Goal: Complete application form: Complete application form

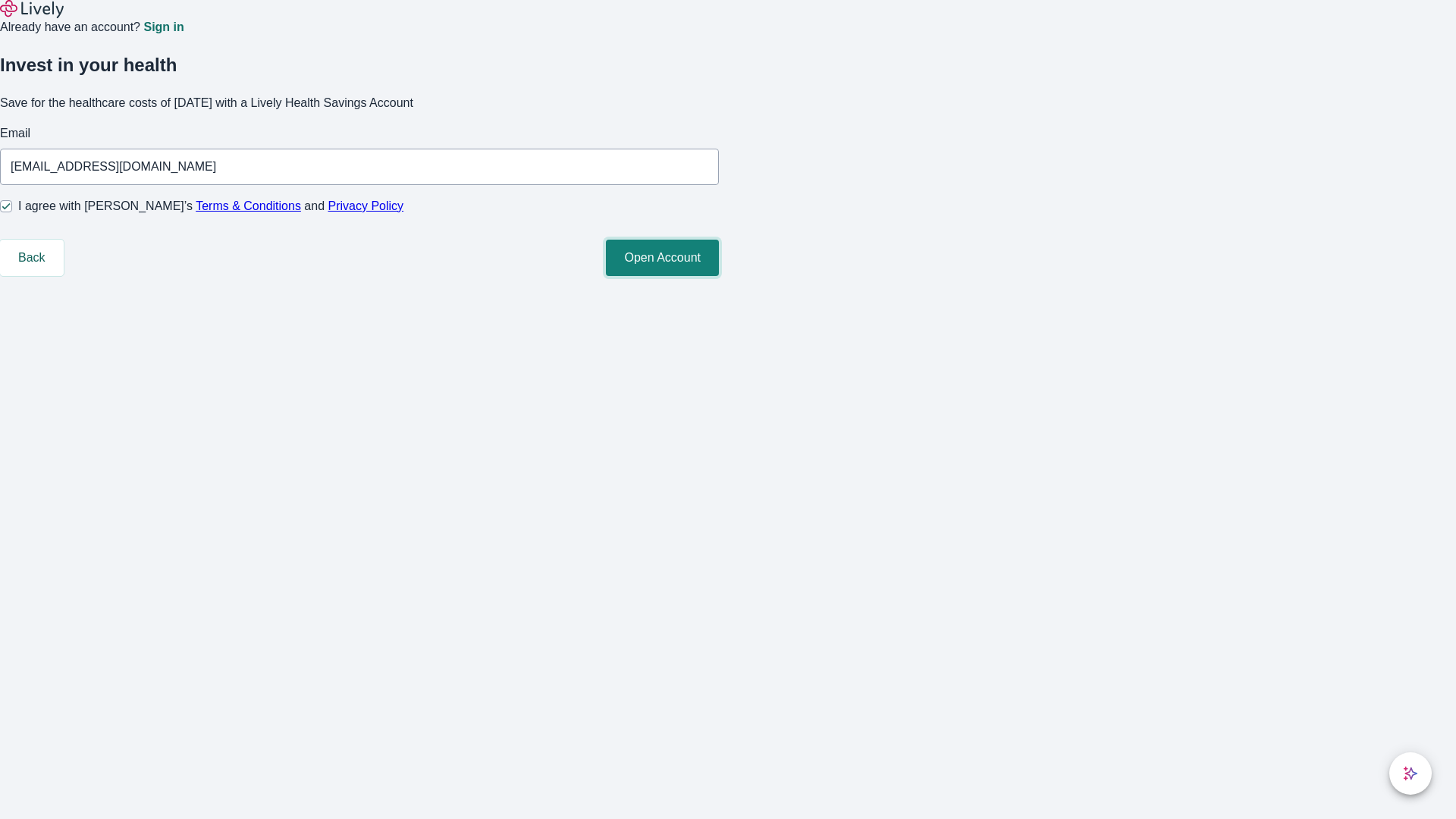
click at [719, 276] on button "Open Account" at bounding box center [662, 258] width 113 height 36
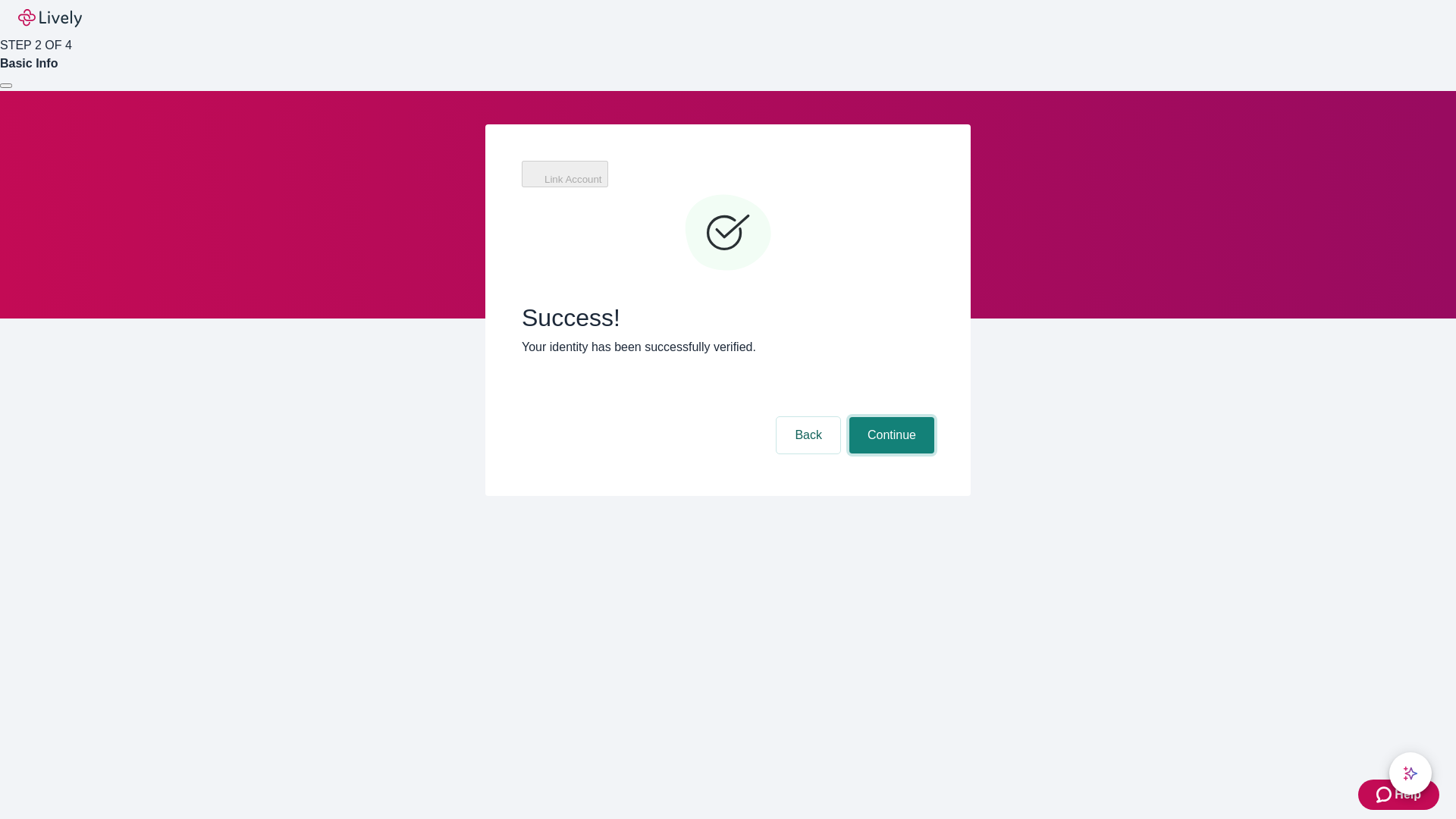
click at [889, 418] on button "Continue" at bounding box center [891, 436] width 85 height 36
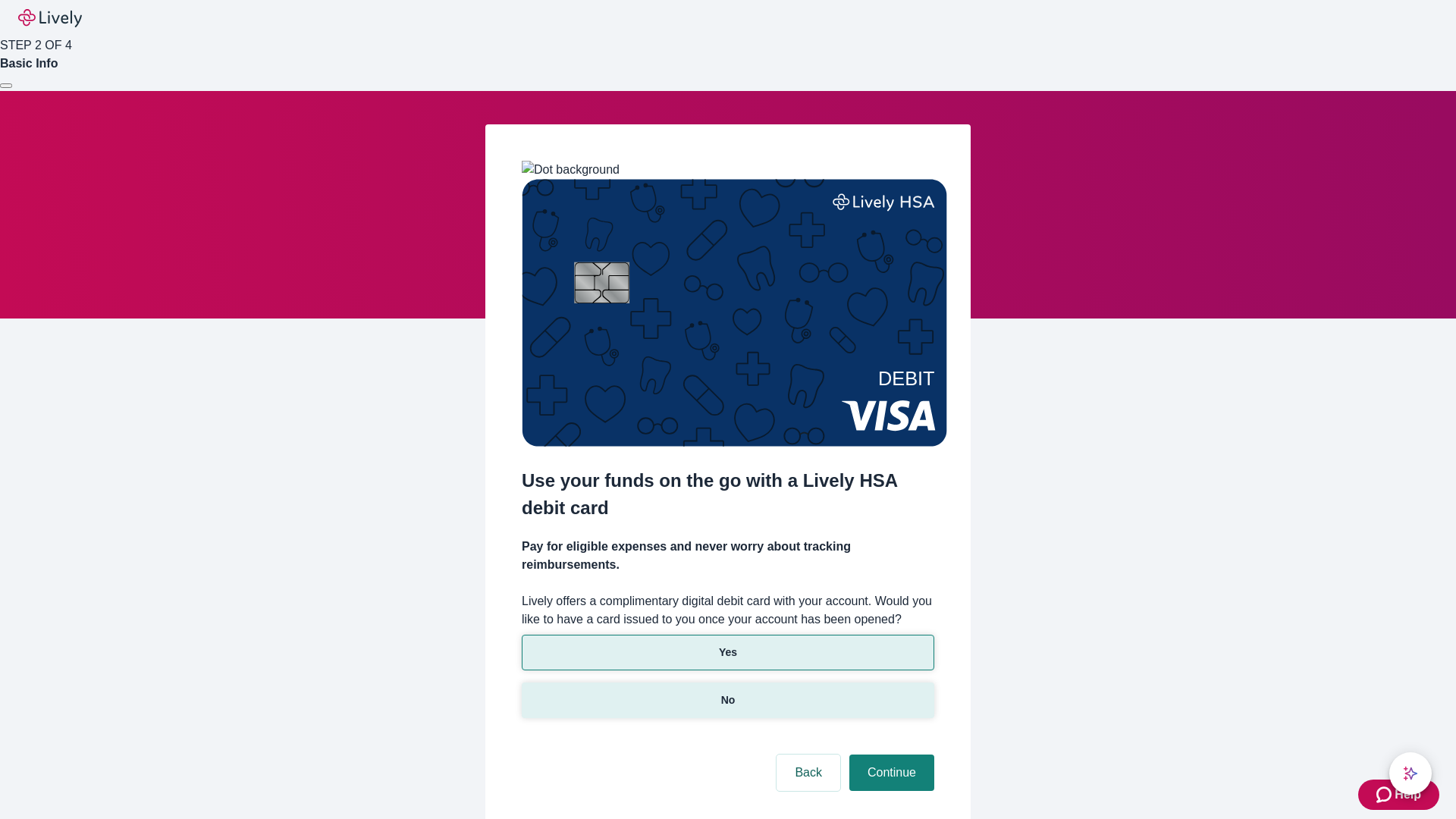
click at [728, 692] on p "No" at bounding box center [728, 700] width 14 height 16
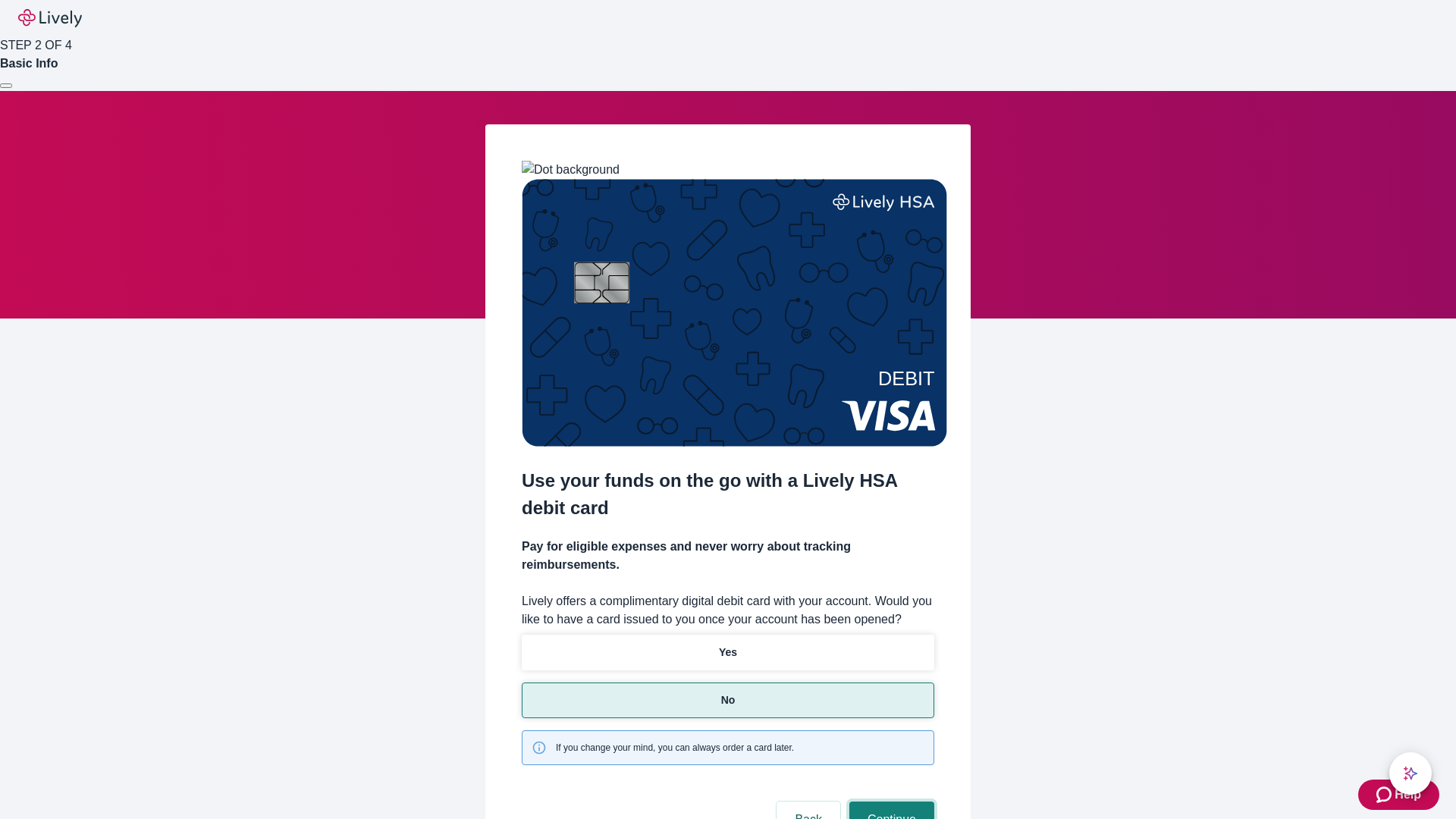
click at [889, 802] on button "Continue" at bounding box center [891, 820] width 85 height 36
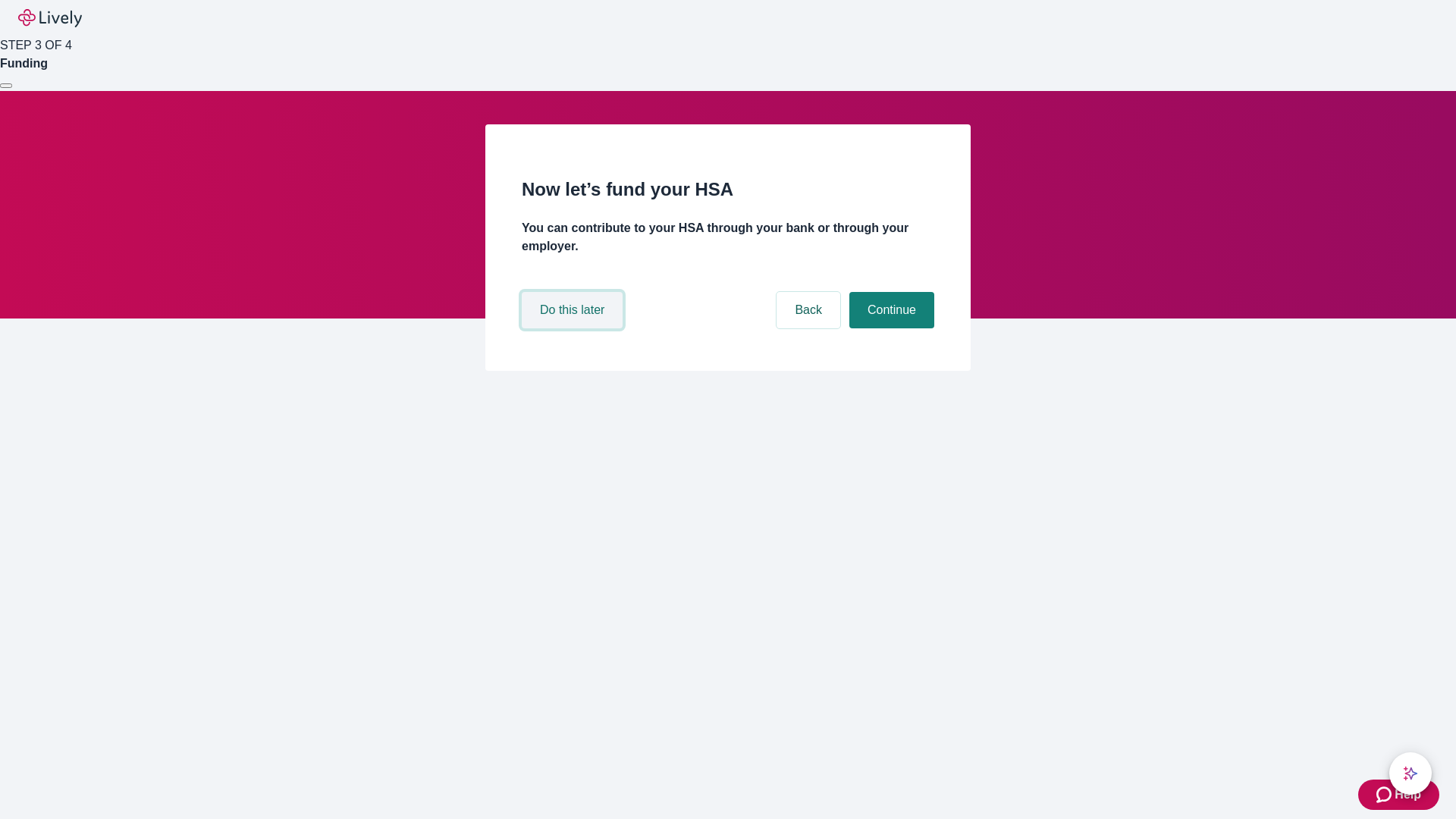
click at [574, 328] on button "Do this later" at bounding box center [573, 310] width 101 height 36
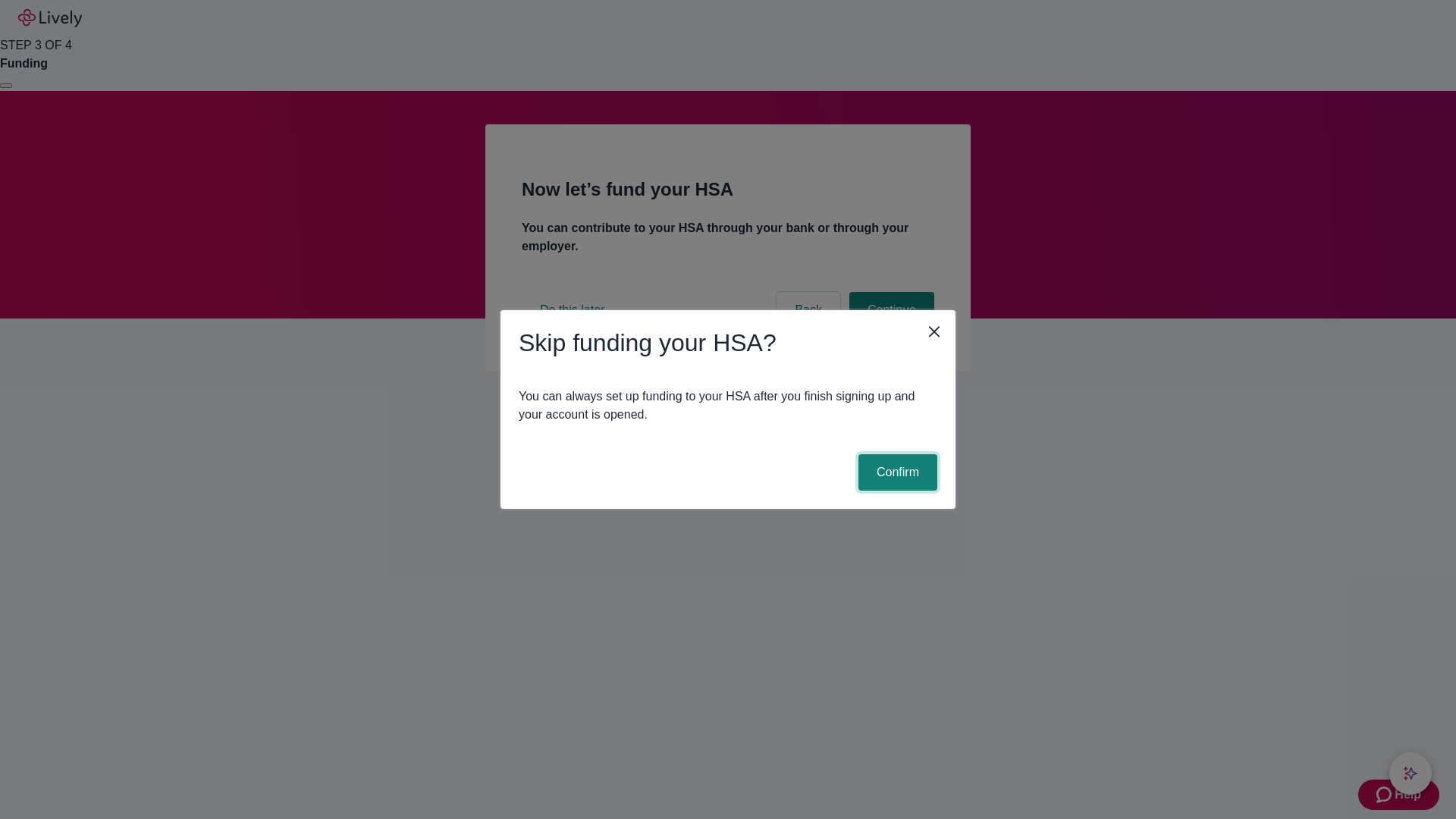
click at [896, 473] on button "Confirm" at bounding box center [898, 473] width 79 height 36
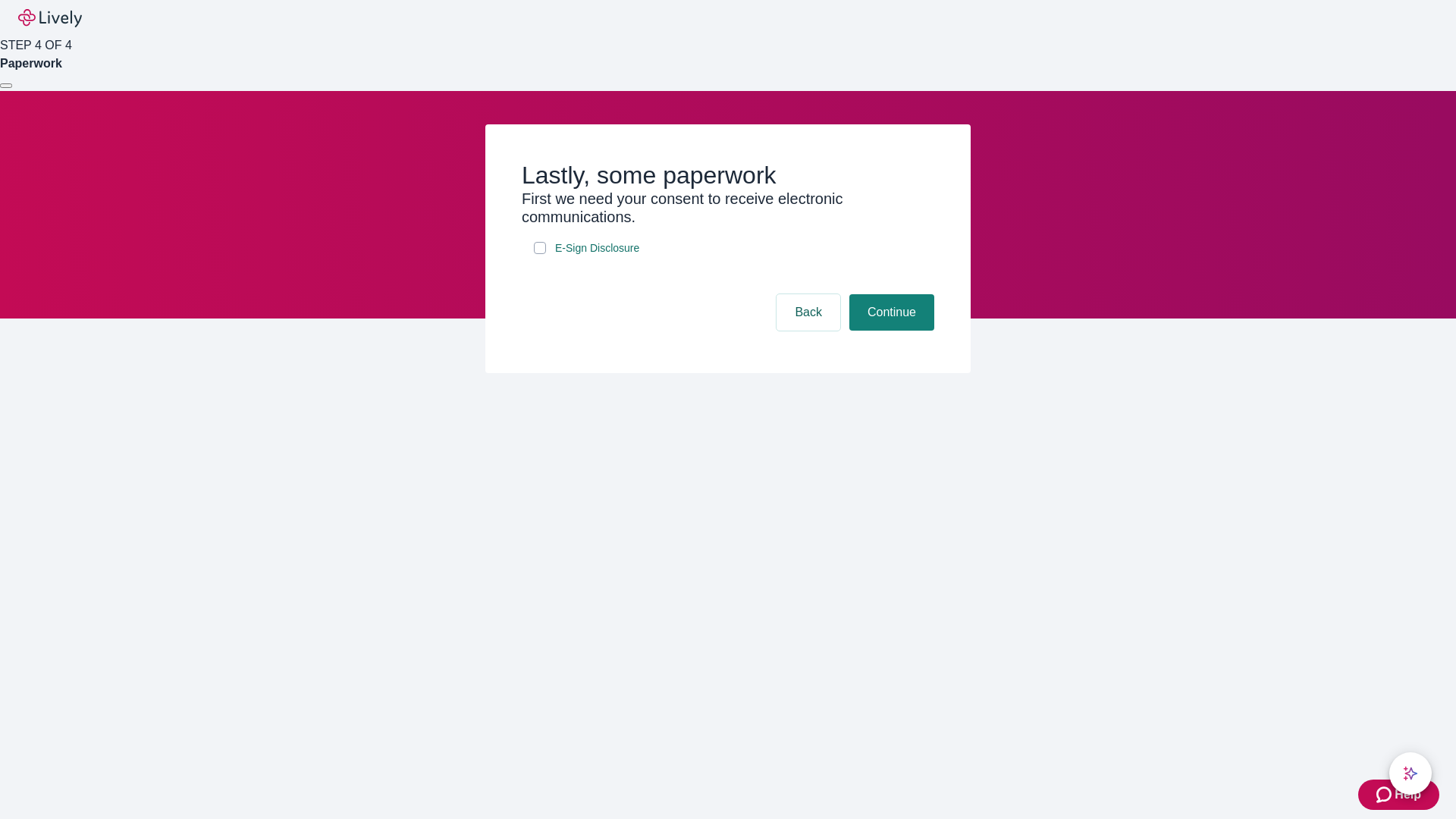
click at [540, 254] on input "E-Sign Disclosure" at bounding box center [539, 247] width 12 height 12
checkbox input "true"
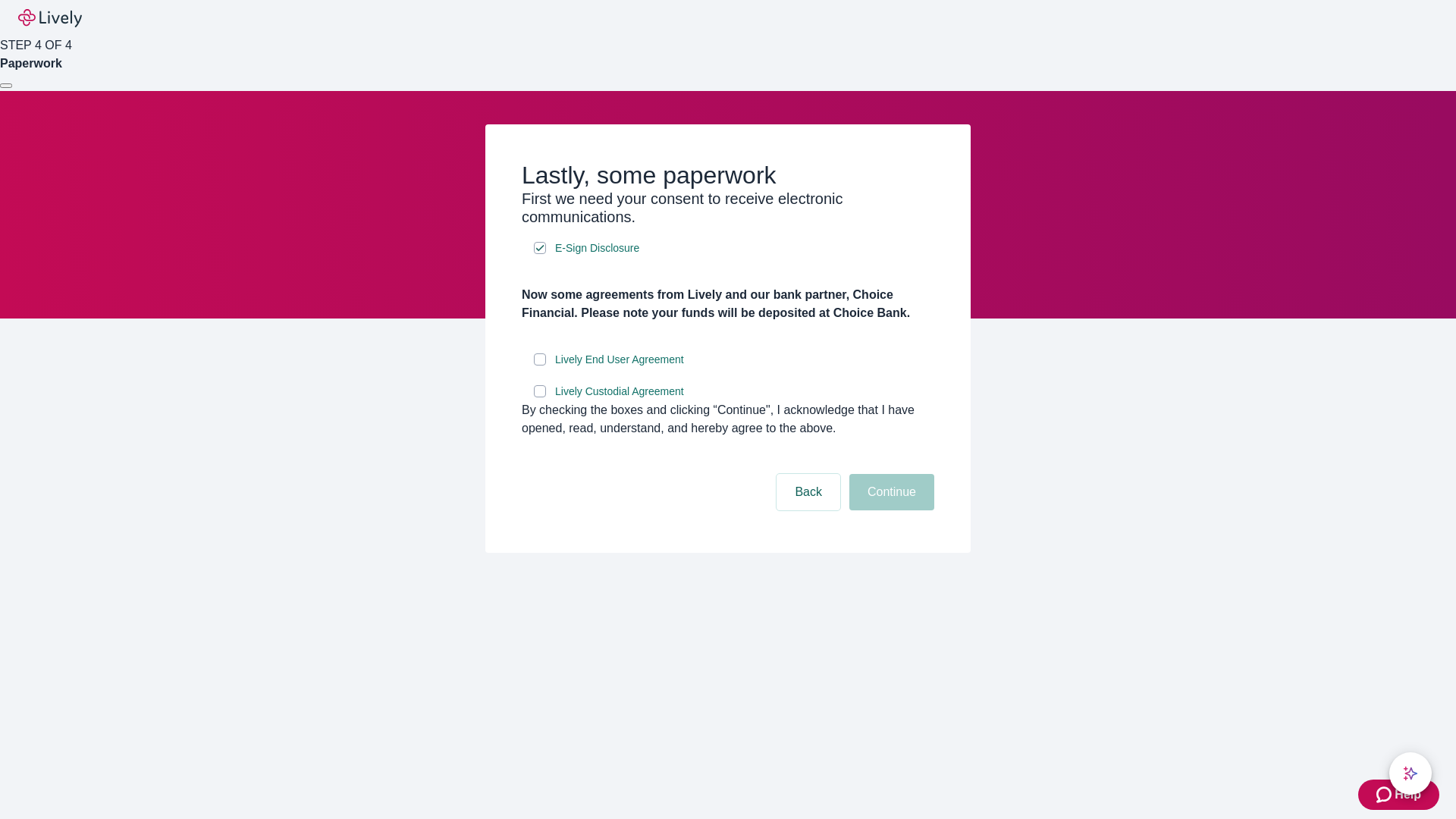
click at [540, 365] on input "Lively End User Agreement" at bounding box center [539, 360] width 12 height 12
checkbox input "true"
click at [540, 398] on input "Lively Custodial Agreement" at bounding box center [539, 391] width 12 height 12
checkbox input "true"
click at [889, 511] on button "Continue" at bounding box center [891, 492] width 85 height 36
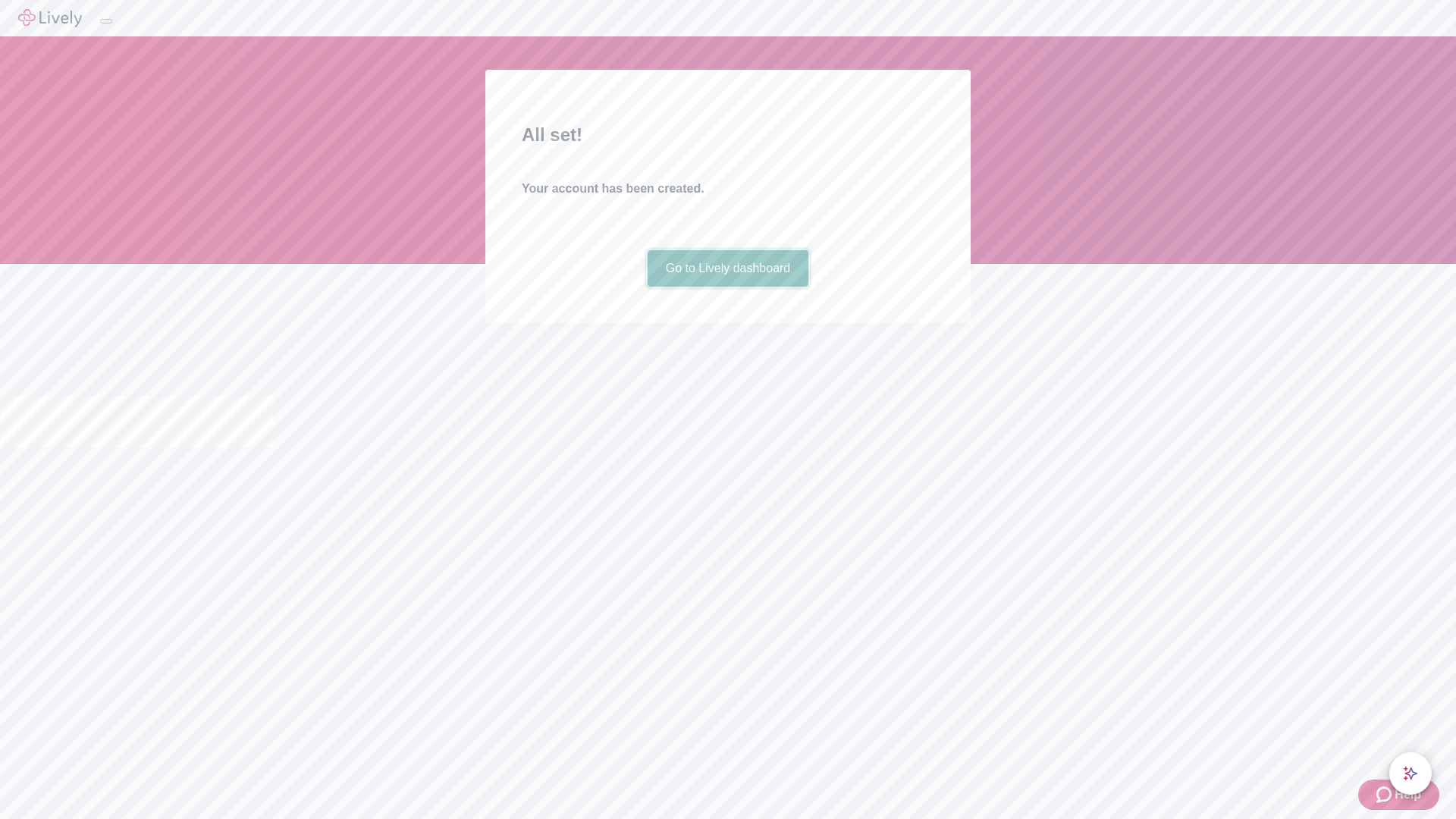
click at [728, 286] on link "Go to Lively dashboard" at bounding box center [728, 268] width 162 height 36
